Goal: Find specific page/section: Find specific page/section

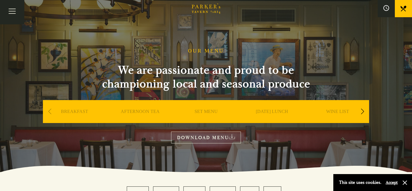
click at [277, 111] on link "SUNDAY LUNCH" at bounding box center [272, 119] width 32 height 23
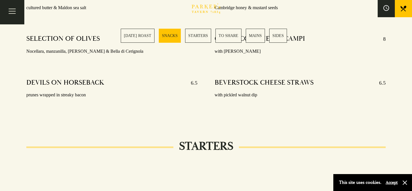
scroll to position [469, 0]
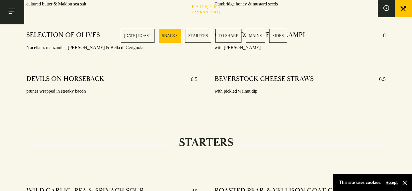
click at [9, 10] on button "Toggle navigation" at bounding box center [12, 12] width 24 height 24
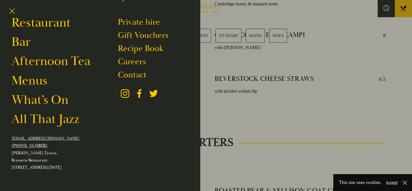
scroll to position [36, 0]
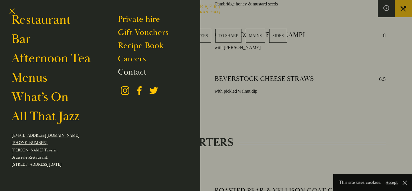
click at [132, 72] on link "Contact" at bounding box center [132, 71] width 29 height 11
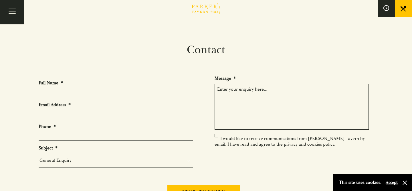
click at [205, 9] on icon "Brasserie Restaurant Cambridge | Parker's Tavern Cambridge Parker's Tavern is a…" at bounding box center [206, 8] width 29 height 10
